Goal: Task Accomplishment & Management: Complete application form

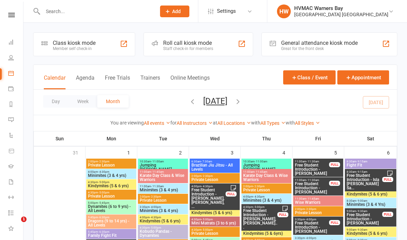
click at [84, 10] on input "text" at bounding box center [96, 12] width 111 height 10
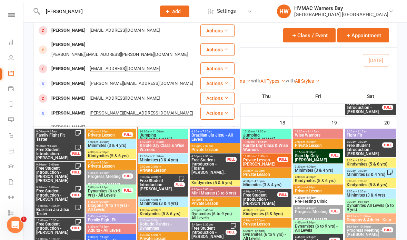
type input "[PERSON_NAME]"
click at [142, 28] on div "[PERSON_NAME] [PERSON_NAME][EMAIL_ADDRESS][DOMAIN_NAME]" at bounding box center [117, 30] width 166 height 14
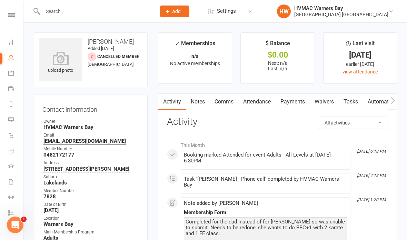
click at [202, 94] on link "Notes" at bounding box center [198, 102] width 24 height 16
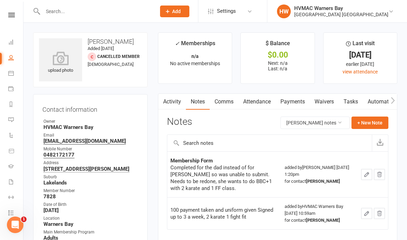
click at [321, 99] on link "Waivers" at bounding box center [324, 102] width 29 height 16
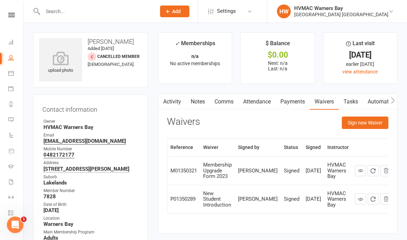
click at [367, 121] on button "Sign new Waiver" at bounding box center [365, 123] width 47 height 12
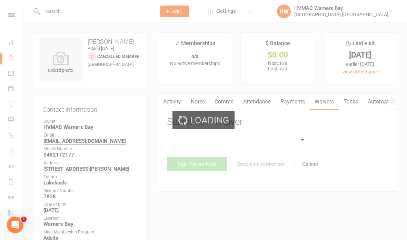
click at [278, 136] on div "Loading" at bounding box center [203, 120] width 407 height 240
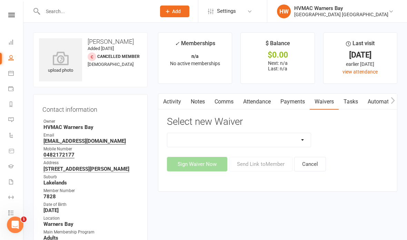
click at [262, 137] on select "Cancellation Form Cancellation Form - Kinder Kicks Fitness Challenge Goals Asse…" at bounding box center [239, 140] width 144 height 14
select select "5387"
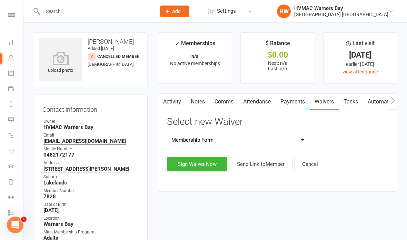
click at [196, 162] on button "Sign Waiver Now" at bounding box center [197, 164] width 60 height 15
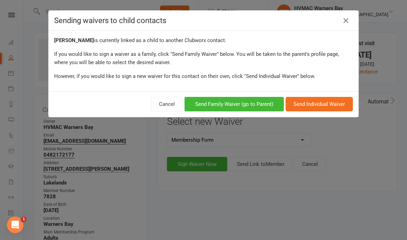
click at [252, 106] on button "Send Family Waiver (go to Parent)" at bounding box center [234, 104] width 99 height 15
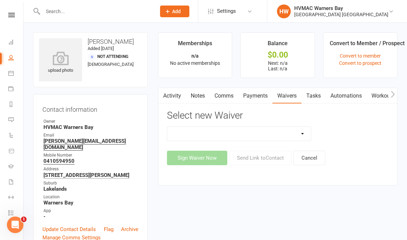
click at [274, 133] on select "Cancellation Form Cancellation Form - Kinder Kicks Fitness Challenge Goals Asse…" at bounding box center [239, 134] width 144 height 14
select select "5387"
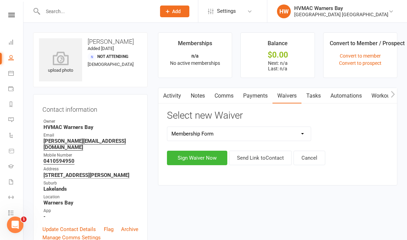
click at [200, 152] on button "Sign Waiver Now" at bounding box center [197, 158] width 60 height 15
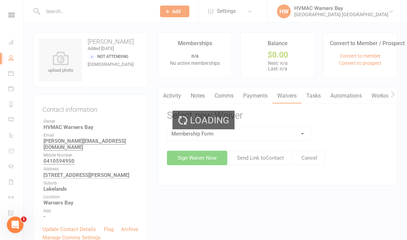
select select "bank_account"
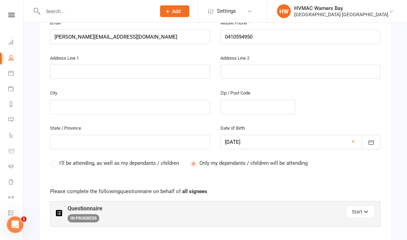
scroll to position [252, 0]
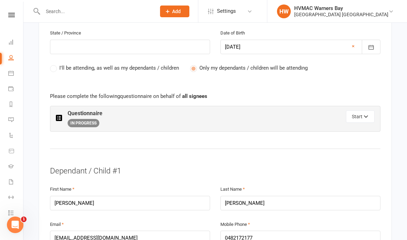
click at [363, 111] on button "Start" at bounding box center [360, 117] width 29 height 12
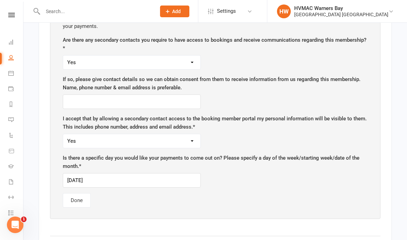
scroll to position [466, 0]
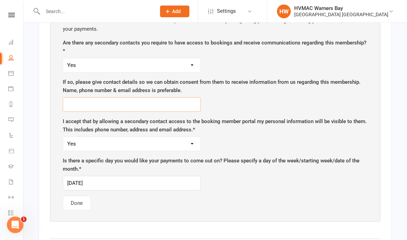
click at [155, 97] on input "text" at bounding box center [132, 104] width 138 height 15
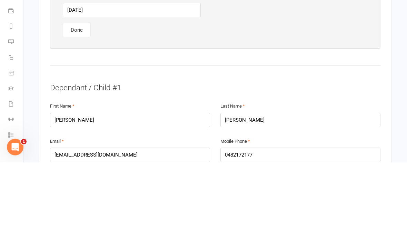
scroll to position [556, 0]
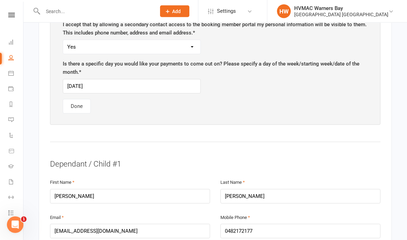
type input "[PERSON_NAME], [PERSON_NAME][EMAIL_ADDRESS][DOMAIN_NAME], 0482172177"
click at [141, 81] on input "[DATE]" at bounding box center [132, 86] width 138 height 15
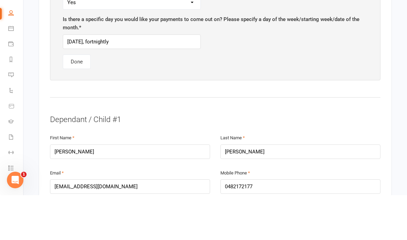
scroll to position [601, 0]
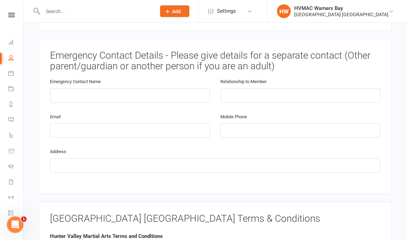
type input "[DATE], fortnightly"
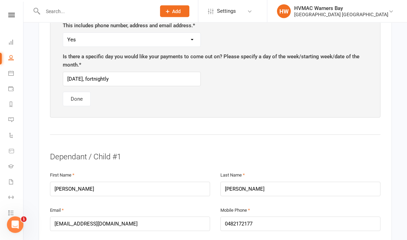
scroll to position [558, 0]
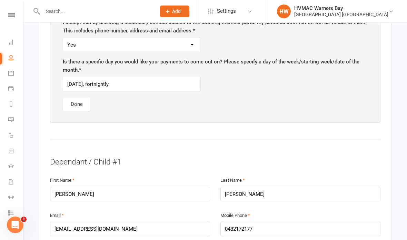
click at [78, 97] on button "Done" at bounding box center [77, 104] width 28 height 15
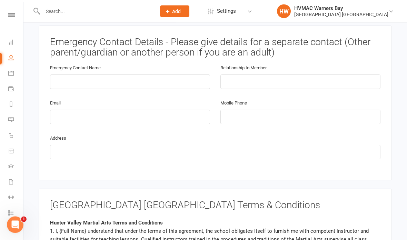
scroll to position [709, 0]
click at [167, 75] on input "text" at bounding box center [130, 82] width 160 height 15
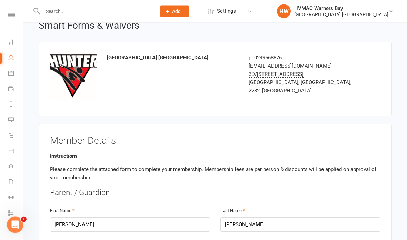
scroll to position [0, 0]
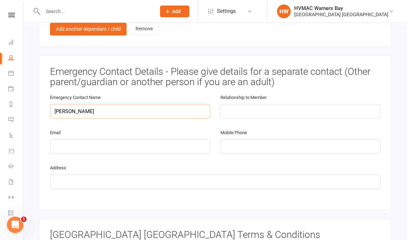
type input "[PERSON_NAME]"
click at [285, 104] on input "text" at bounding box center [301, 111] width 160 height 15
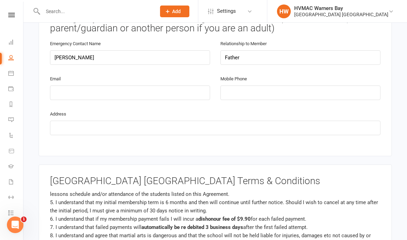
scroll to position [114, 0]
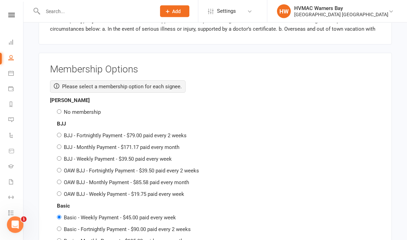
type input "Father"
click at [61, 110] on input "No membership" at bounding box center [59, 112] width 4 height 4
radio input "true"
radio input "false"
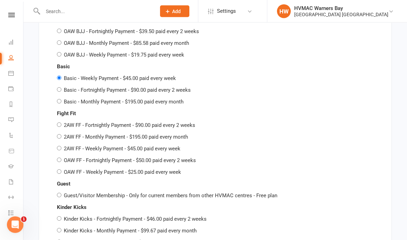
click at [58, 88] on input "Basic - Fortnightly Payment - $90.00 paid every 2 weeks" at bounding box center [59, 90] width 4 height 4
radio input "true"
radio input "false"
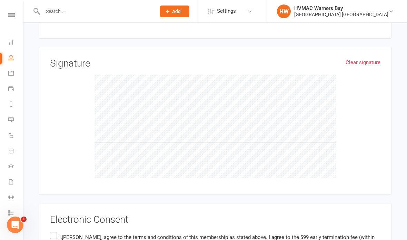
scroll to position [2285, 0]
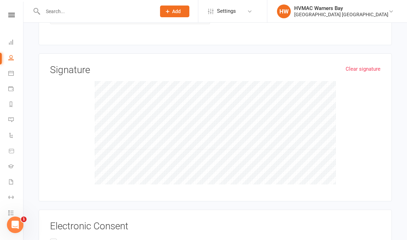
click at [54, 238] on input "I,[PERSON_NAME], agree to the terms and conditions of this membership as stated…" at bounding box center [52, 238] width 4 height 0
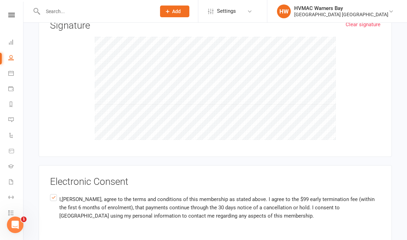
scroll to position [2342, 0]
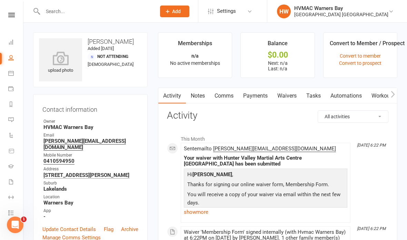
click at [10, 74] on icon at bounding box center [11, 73] width 6 height 6
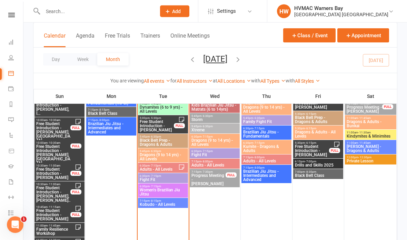
click at [170, 189] on span "Women's Brazilian Jiu Jitsu" at bounding box center [163, 193] width 47 height 8
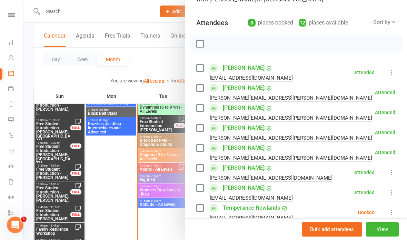
scroll to position [65, 0]
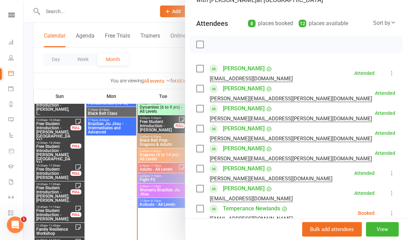
click at [392, 212] on icon at bounding box center [392, 213] width 7 height 7
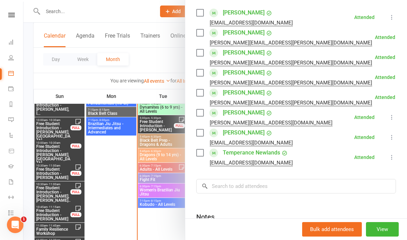
scroll to position [122, 0]
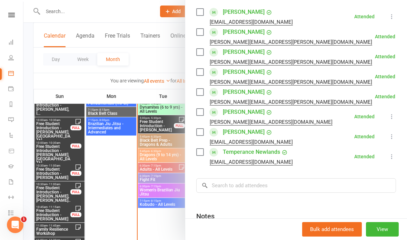
click at [156, 228] on div at bounding box center [215, 120] width 384 height 240
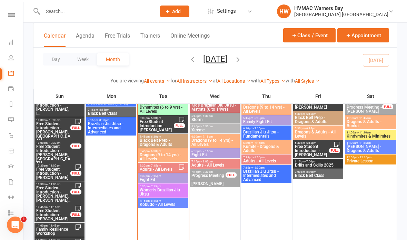
click at [168, 194] on span "Women's Brazilian Jiu Jitsu" at bounding box center [163, 192] width 47 height 8
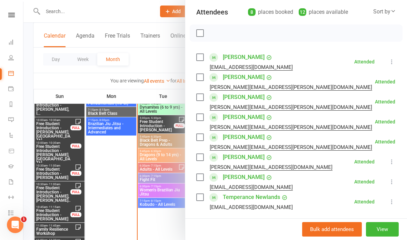
scroll to position [77, 0]
